Goal: Check status: Check status

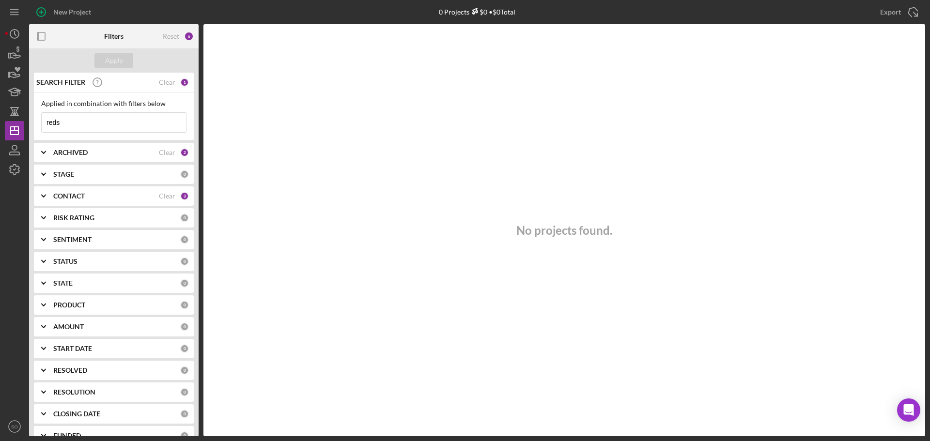
drag, startPoint x: 91, startPoint y: 125, endPoint x: 0, endPoint y: 125, distance: 90.5
click at [0, 125] on div "New Project 0 Projects $0 • $0 Total mincer Export Icon/Export Filters Reset 6 …" at bounding box center [465, 220] width 930 height 441
type input "chamon"
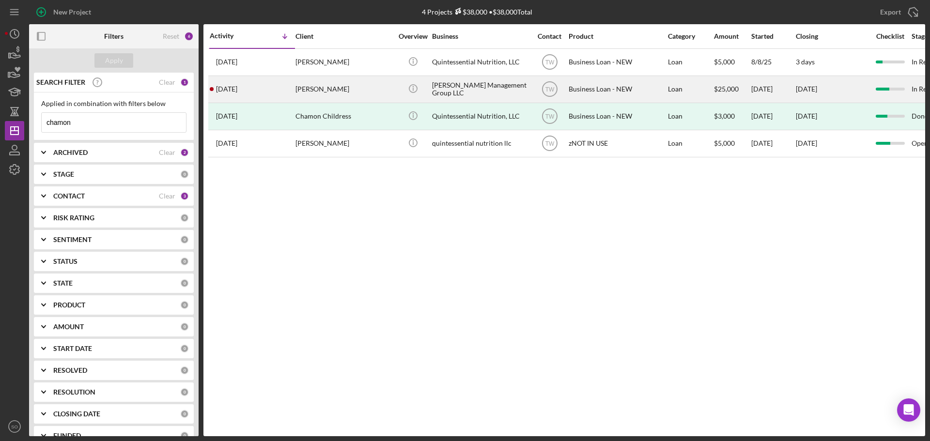
click at [276, 91] on div "[DATE] [PERSON_NAME]" at bounding box center [252, 90] width 85 height 26
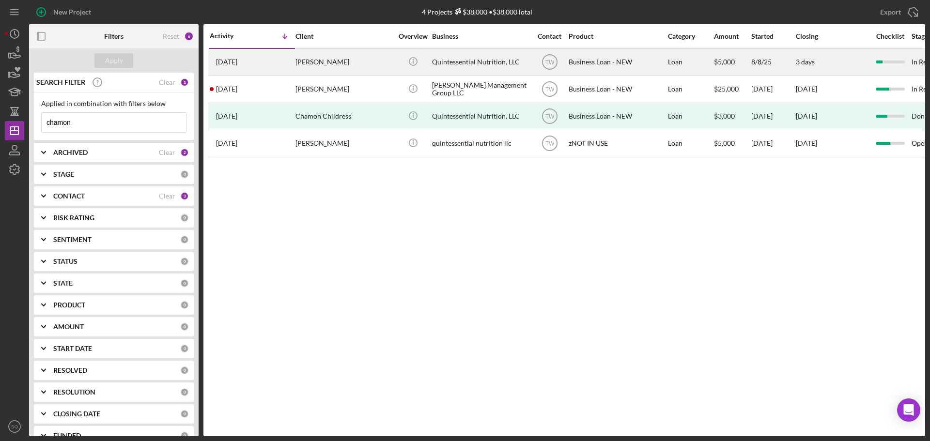
click at [311, 68] on div "[PERSON_NAME]" at bounding box center [343, 62] width 97 height 26
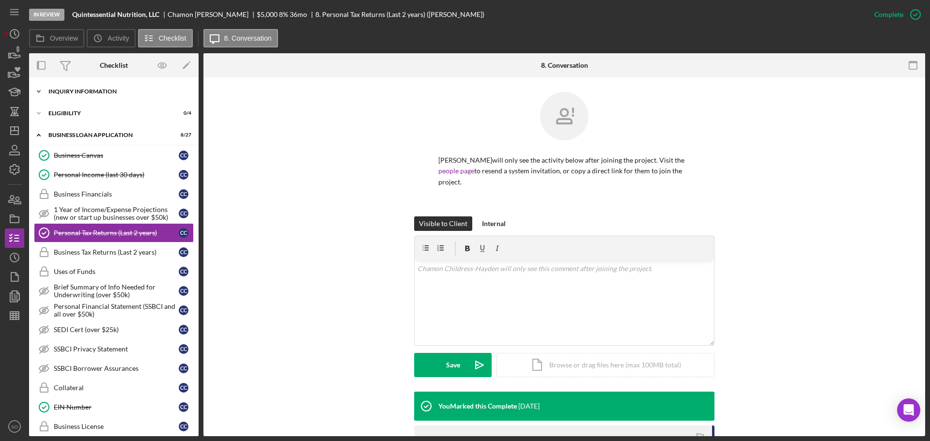
click at [110, 86] on div "Icon/Expander INQUIRY INFORMATION 4 / 11" at bounding box center [113, 91] width 169 height 19
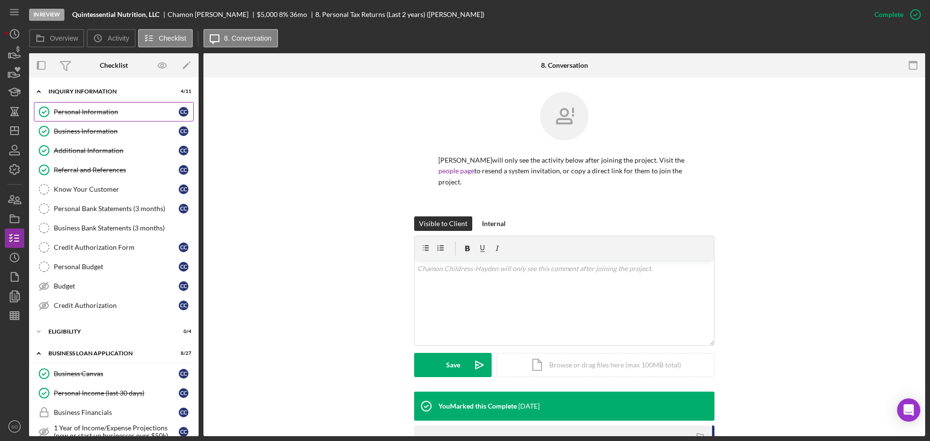
click at [114, 106] on link "Personal Information Personal Information C C" at bounding box center [114, 111] width 160 height 19
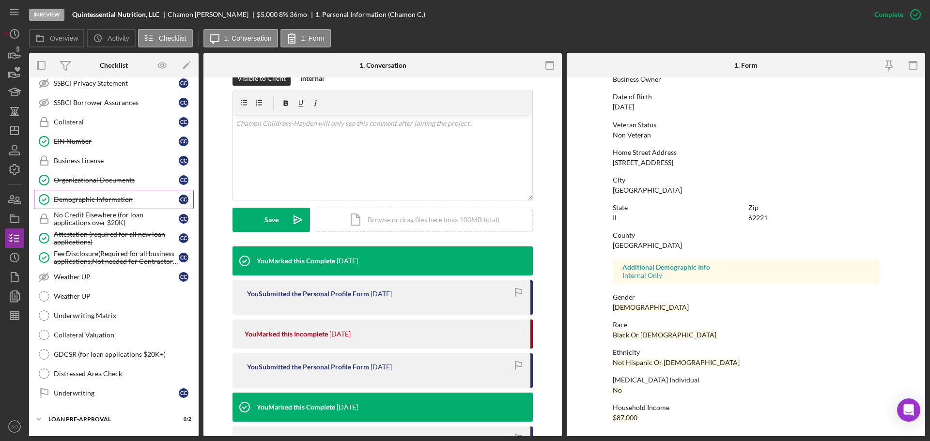
scroll to position [526, 0]
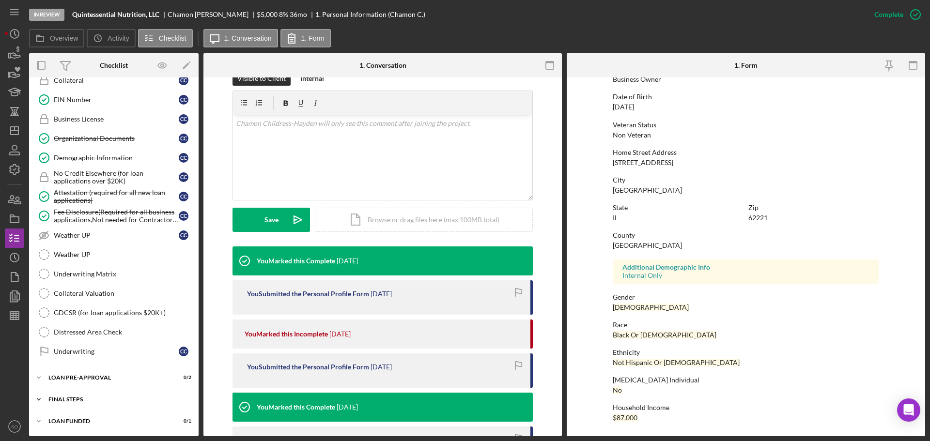
click at [87, 397] on div "Icon/Expander FINAL STEPS 3 / 19" at bounding box center [113, 399] width 169 height 19
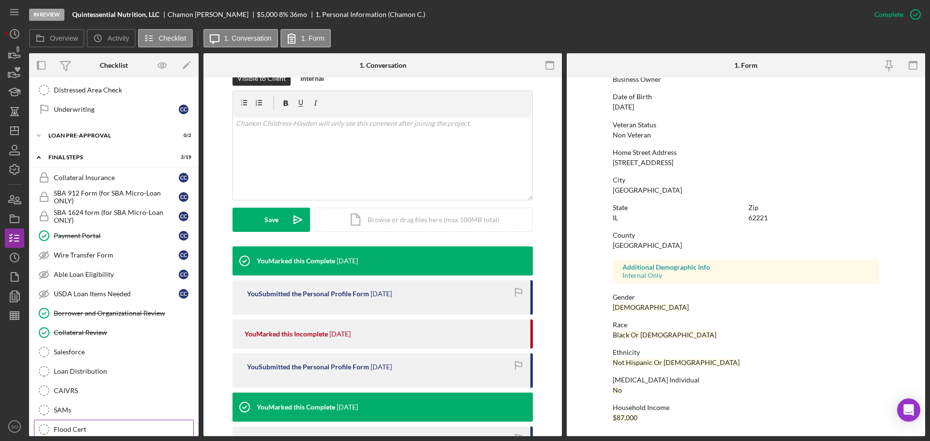
scroll to position [816, 0]
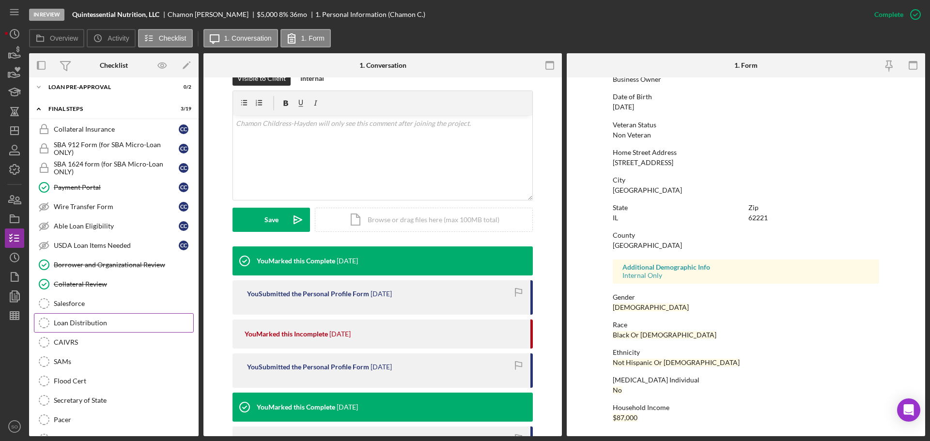
click at [94, 323] on div "Loan Distribution" at bounding box center [123, 323] width 139 height 8
